Goal: Navigation & Orientation: Find specific page/section

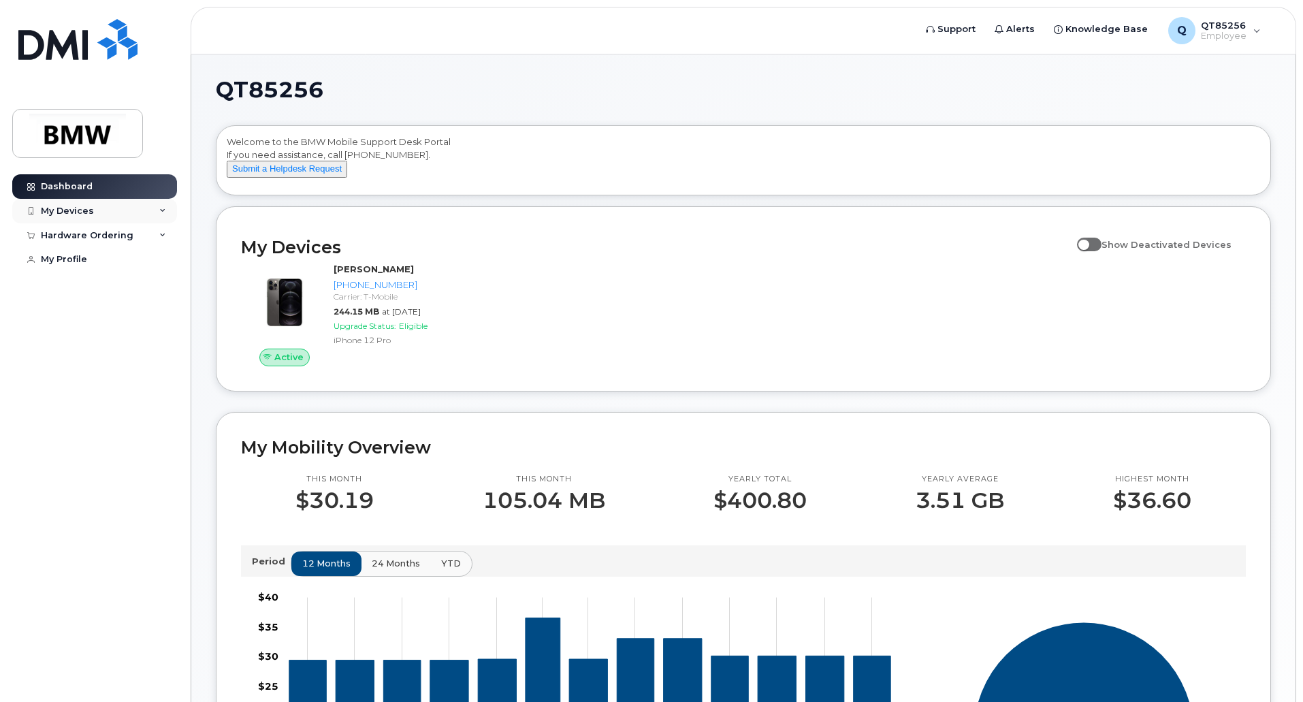
click at [99, 210] on div "My Devices" at bounding box center [94, 211] width 165 height 25
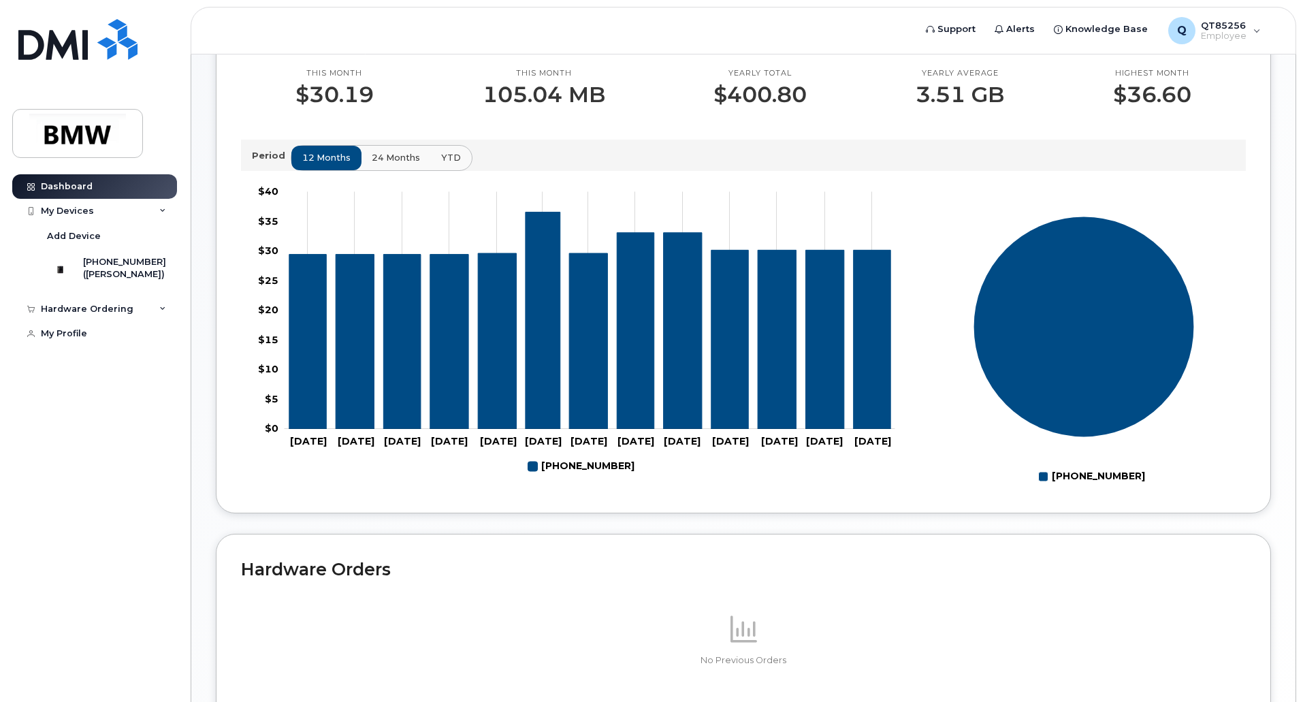
scroll to position [189, 0]
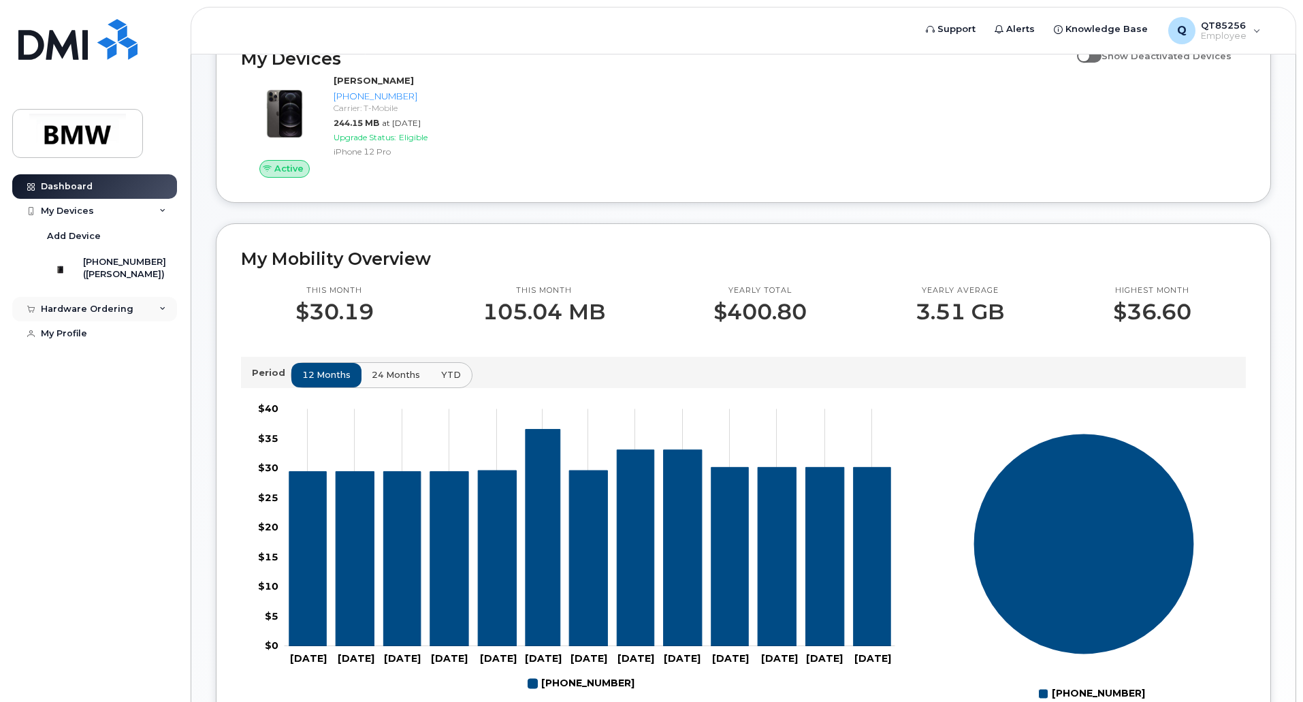
click at [162, 313] on icon at bounding box center [162, 309] width 7 height 7
click at [162, 208] on icon at bounding box center [162, 211] width 7 height 7
click at [67, 346] on link "My Profile" at bounding box center [94, 333] width 165 height 25
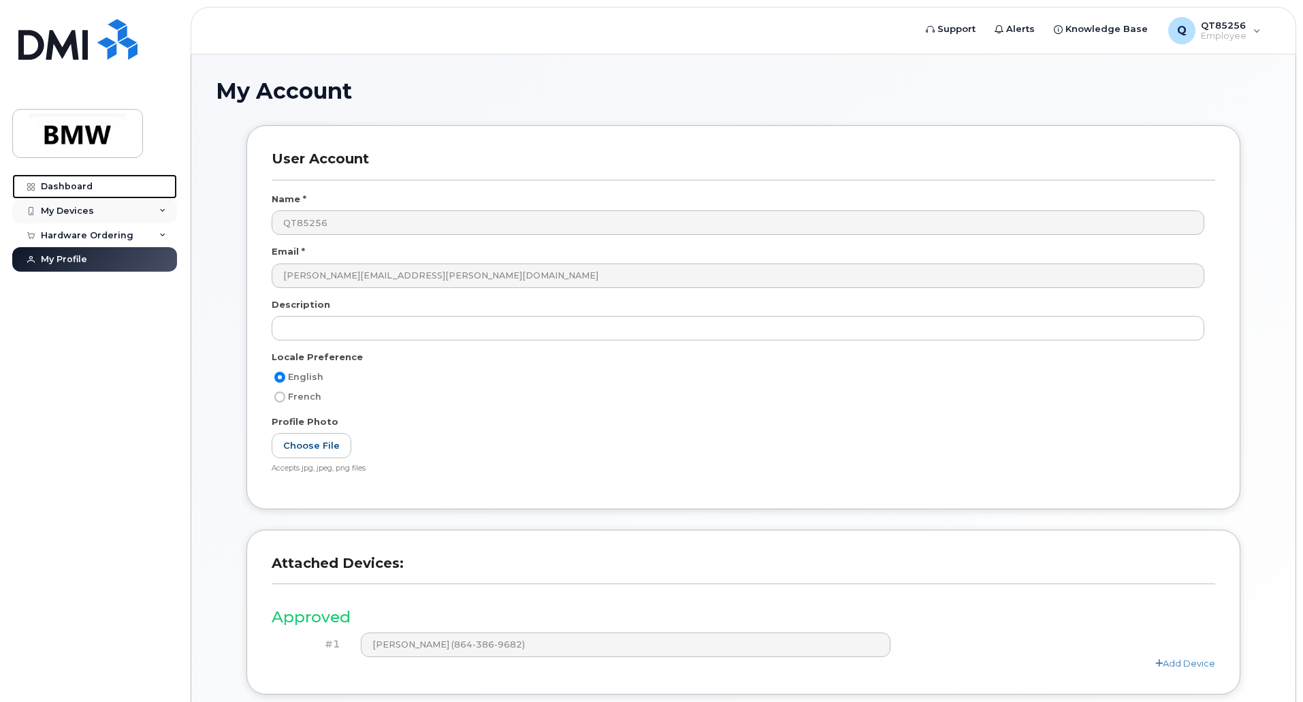
drag, startPoint x: 69, startPoint y: 183, endPoint x: 116, endPoint y: 208, distance: 53.0
click at [69, 182] on div "Dashboard" at bounding box center [67, 186] width 52 height 11
